Goal: Information Seeking & Learning: Check status

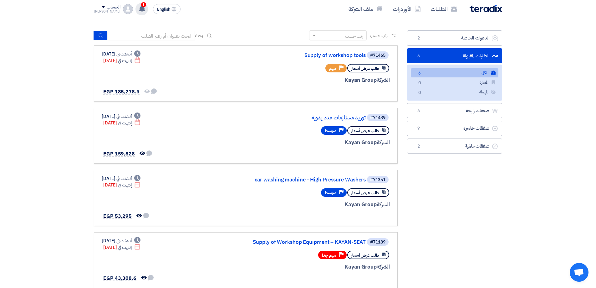
click at [139, 8] on use at bounding box center [142, 8] width 6 height 7
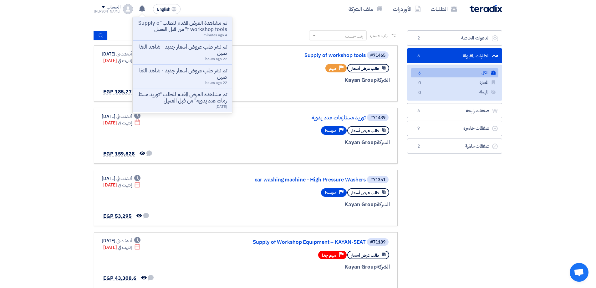
click at [184, 26] on p "تم مشاهدة العرض المقدم للطلب "Supply of workshop tools" من قبل العميل" at bounding box center [182, 26] width 89 height 13
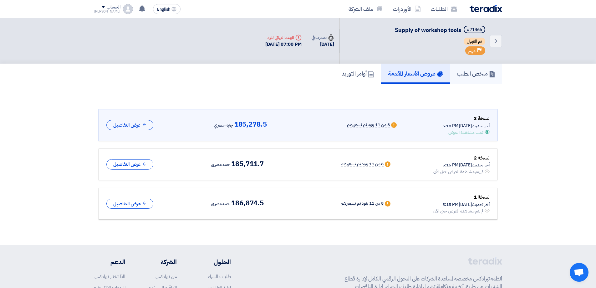
click at [464, 77] on h5 "ملخص الطلب" at bounding box center [476, 73] width 38 height 7
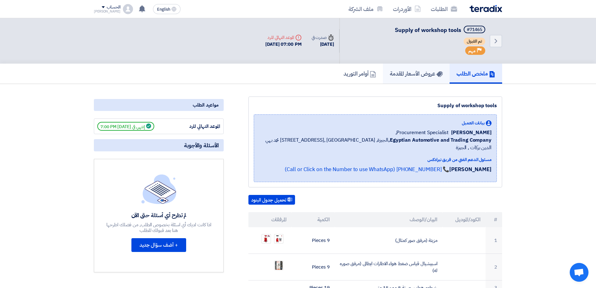
click at [426, 77] on h5 "عروض الأسعار المقدمة" at bounding box center [416, 73] width 53 height 7
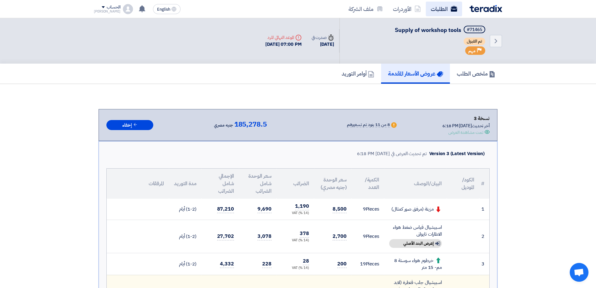
click at [444, 8] on link "الطلبات" at bounding box center [444, 9] width 36 height 15
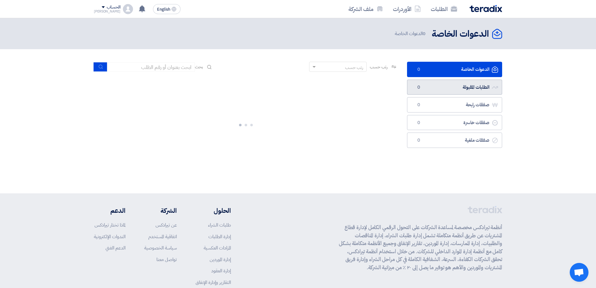
click at [474, 82] on link "الطلبات المقبولة الطلبات المقبولة 0" at bounding box center [454, 86] width 95 height 15
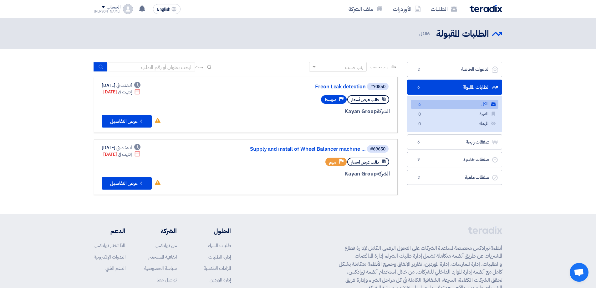
click at [471, 105] on link "الكل الكل 6" at bounding box center [455, 104] width 88 height 9
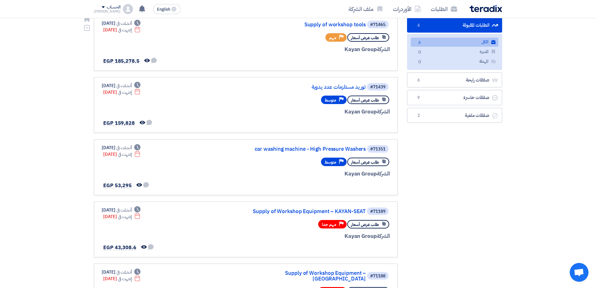
scroll to position [63, 0]
